Goal: Task Accomplishment & Management: Manage account settings

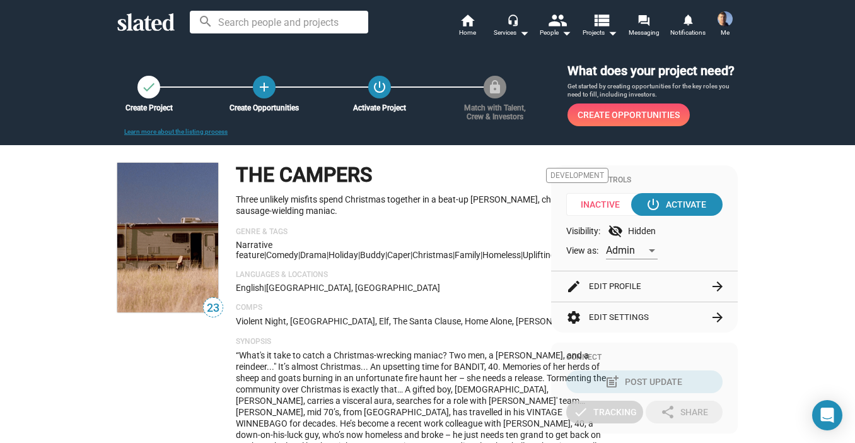
scroll to position [63, 0]
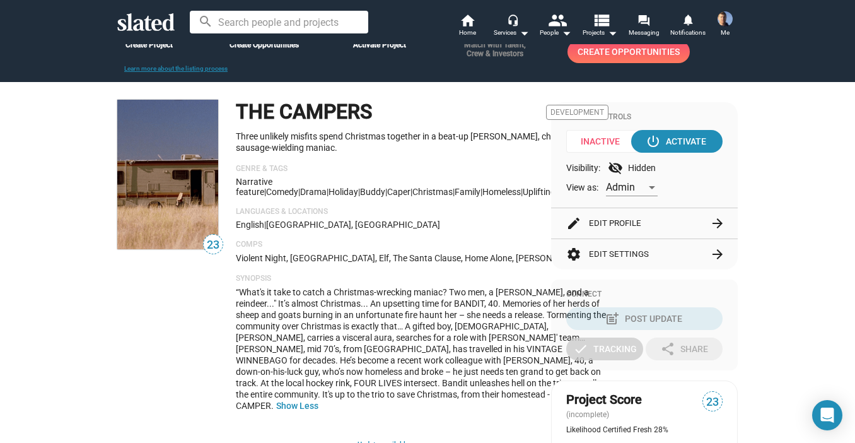
click at [438, 226] on div "English | [GEOGRAPHIC_DATA], [GEOGRAPHIC_DATA]" at bounding box center [422, 224] width 373 height 10
click at [645, 220] on button "edit Edit Profile arrow_forward" at bounding box center [644, 223] width 156 height 30
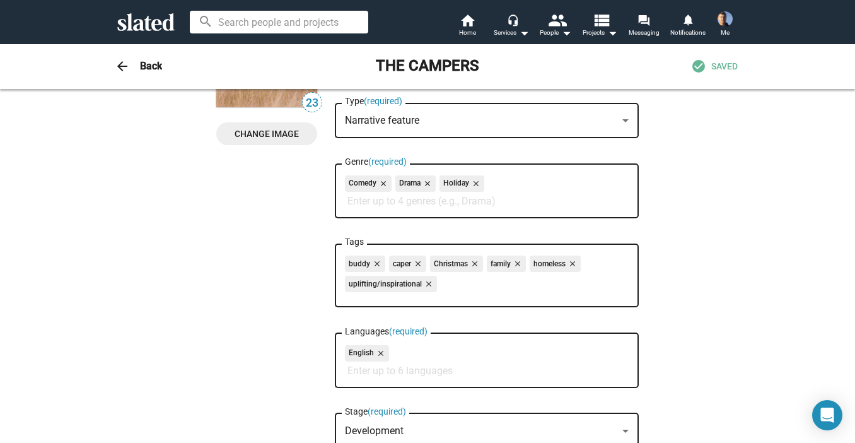
scroll to position [189, 0]
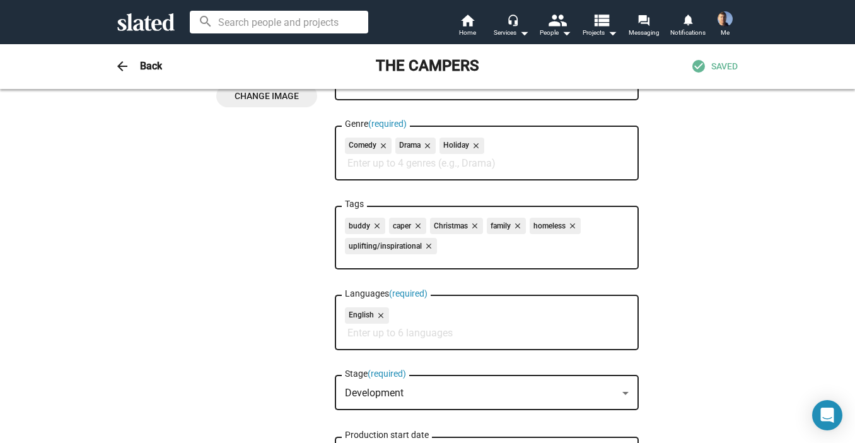
click at [570, 226] on mat-icon "close" at bounding box center [571, 225] width 11 height 11
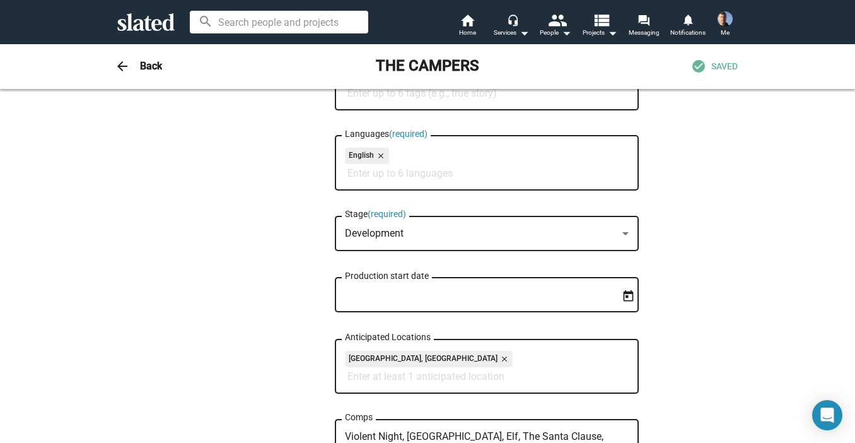
scroll to position [0, 0]
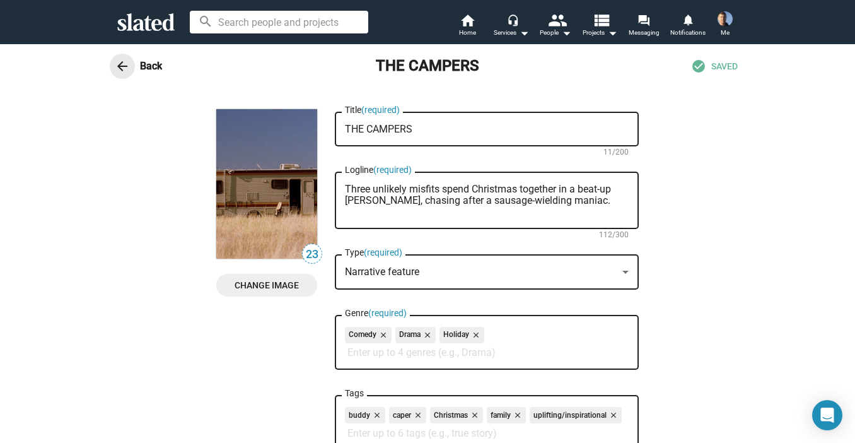
click at [116, 63] on mat-icon "arrow_back" at bounding box center [122, 66] width 15 height 15
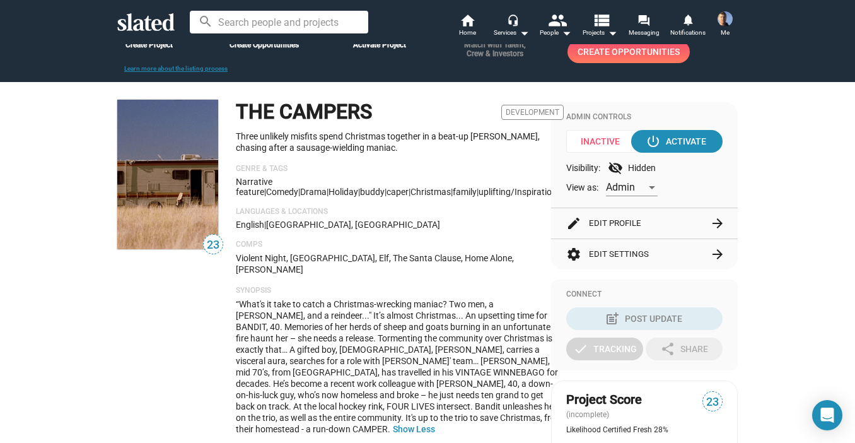
click at [387, 204] on div "THE CAMPERS Development Three unlikely misfits spend Christmas together in a be…" at bounding box center [400, 272] width 328 height 345
click at [384, 192] on div "Narrative feature | Comedy | Drama | Holiday | buddy | caper | Christmas | fami…" at bounding box center [400, 187] width 328 height 20
click at [613, 221] on button "edit Edit Profile arrow_forward" at bounding box center [644, 223] width 156 height 30
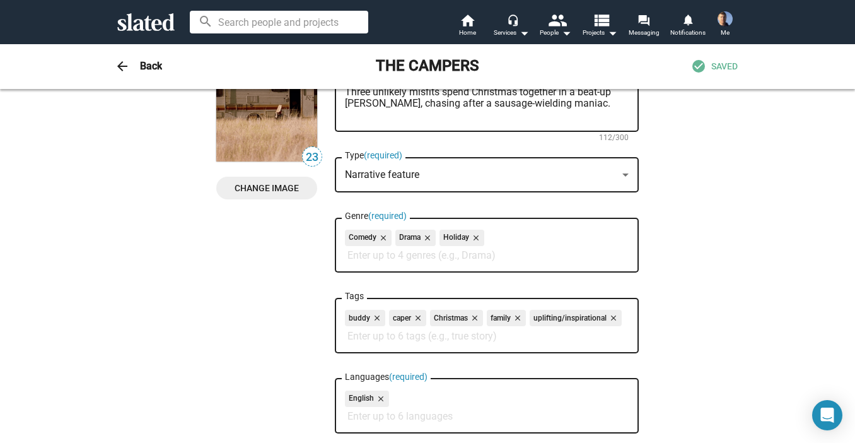
scroll to position [126, 0]
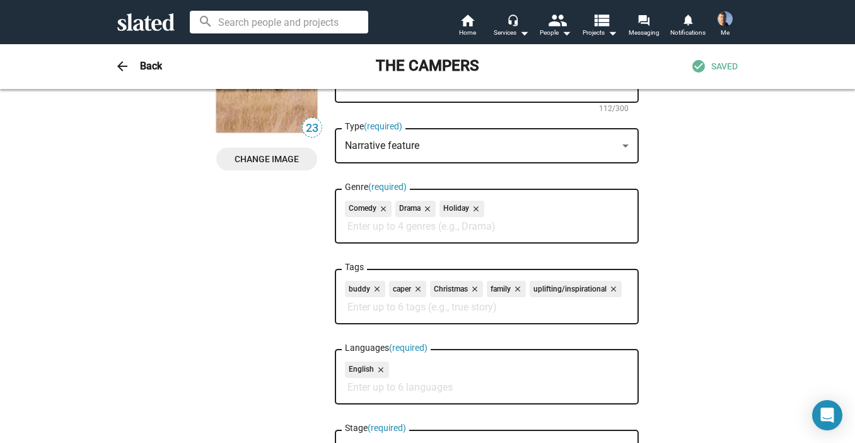
click at [351, 310] on input "Tags" at bounding box center [490, 306] width 284 height 11
type input "N"
type input "hallmark"
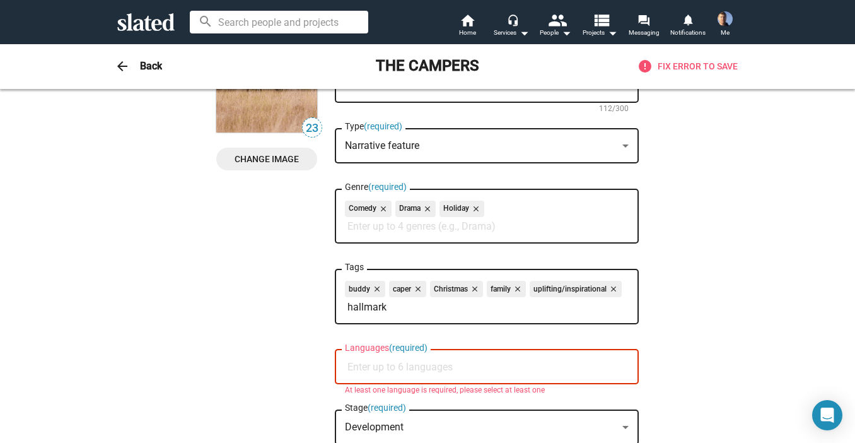
click at [374, 373] on input "Languages (required)" at bounding box center [490, 366] width 284 height 11
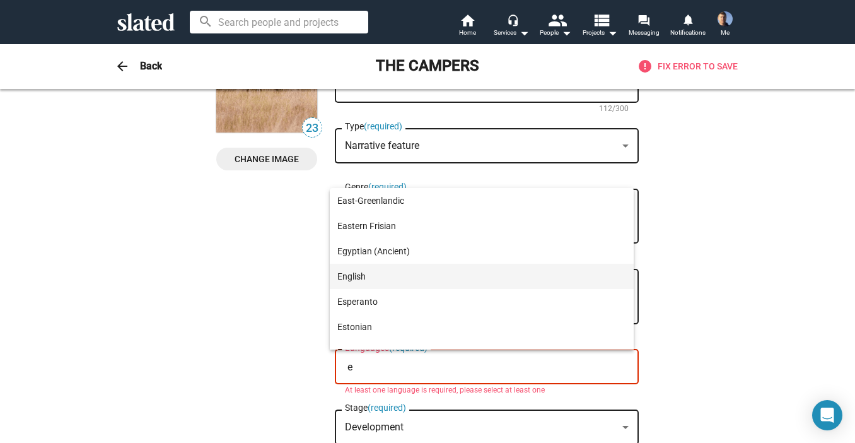
type input "e"
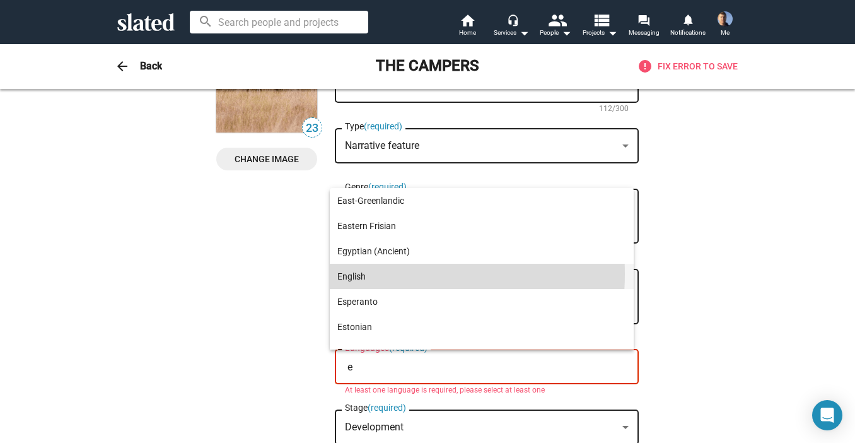
click at [361, 273] on span "English" at bounding box center [481, 276] width 289 height 25
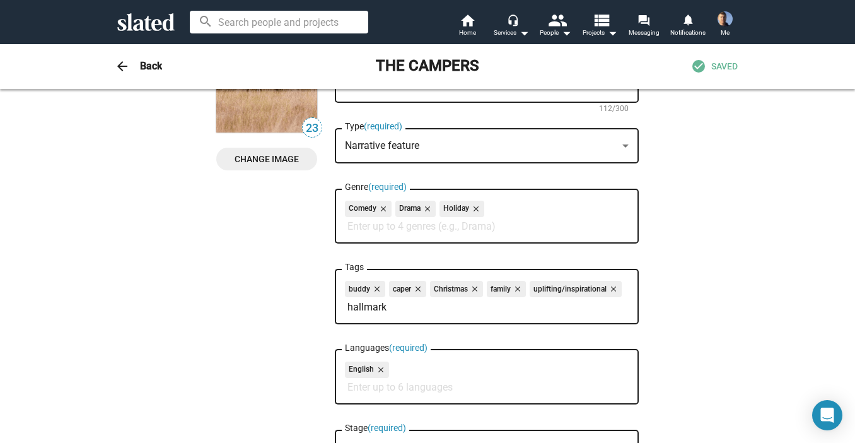
click at [399, 305] on input "hallmark" at bounding box center [490, 306] width 284 height 11
type input "h"
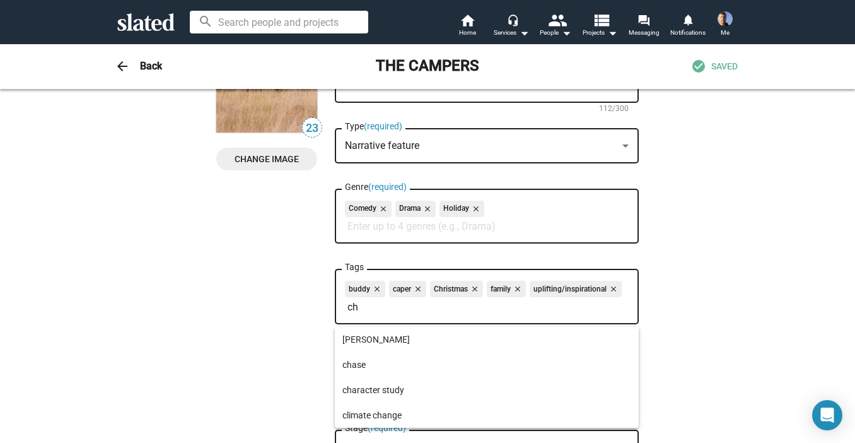
type input "c"
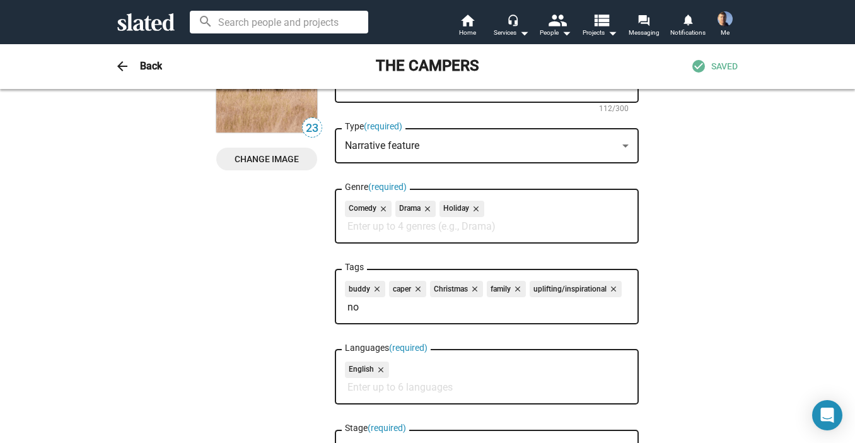
type input "n"
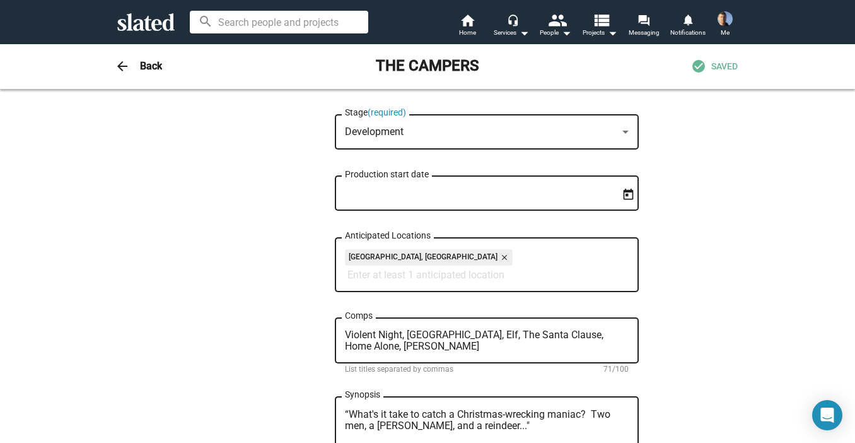
scroll to position [0, 0]
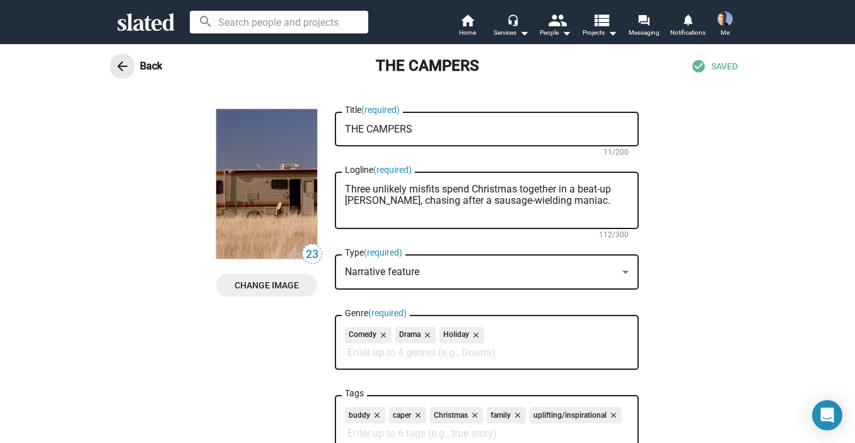
click at [118, 66] on mat-icon "arrow_back" at bounding box center [122, 66] width 15 height 15
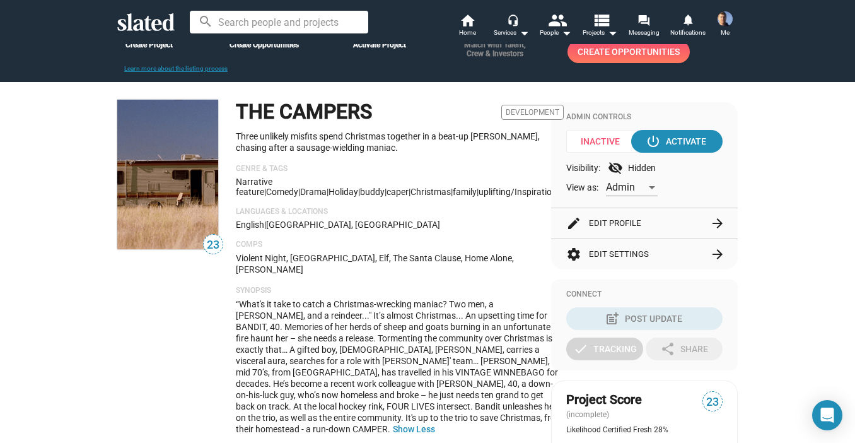
click at [468, 225] on div "English | [GEOGRAPHIC_DATA], [GEOGRAPHIC_DATA]" at bounding box center [400, 224] width 328 height 10
click at [429, 200] on div "THE CAMPERS Development Three unlikely misfits spend Christmas together in a be…" at bounding box center [400, 272] width 328 height 345
click at [320, 274] on div "THE CAMPERS Development Three unlikely misfits spend Christmas together in a be…" at bounding box center [400, 272] width 328 height 345
